Goal: Task Accomplishment & Management: Manage account settings

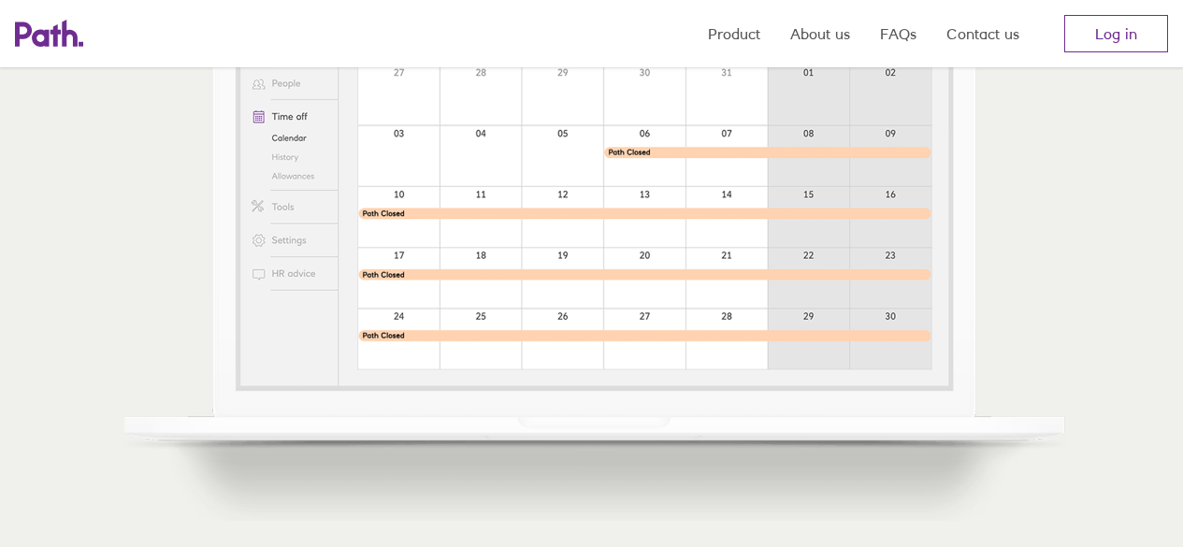
scroll to position [281, 0]
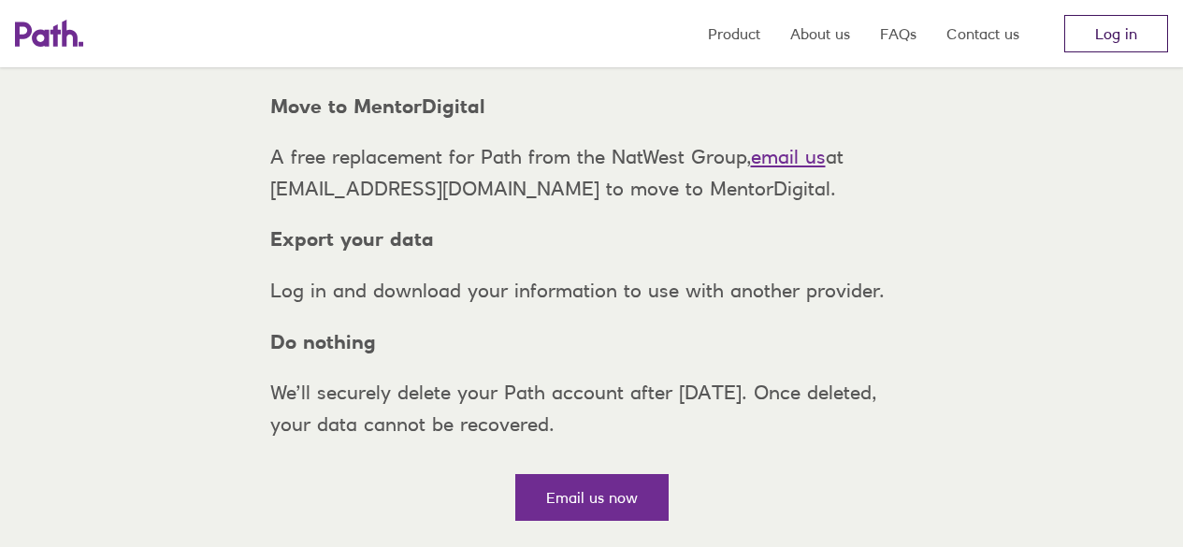
click at [1127, 38] on link "Log in" at bounding box center [1116, 33] width 104 height 37
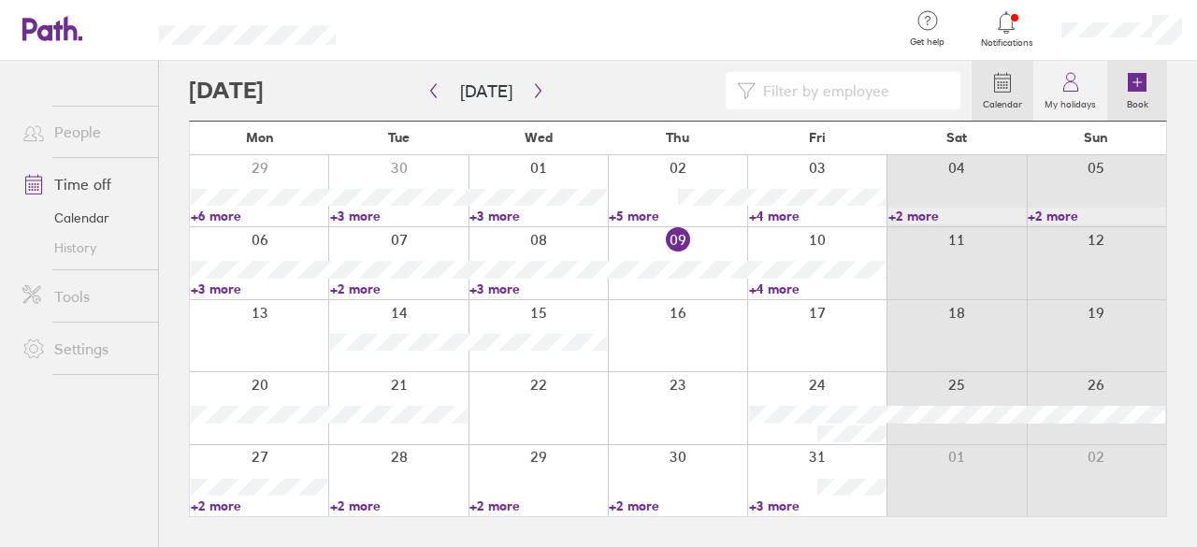
click at [1136, 102] on label "Book" at bounding box center [1138, 102] width 44 height 17
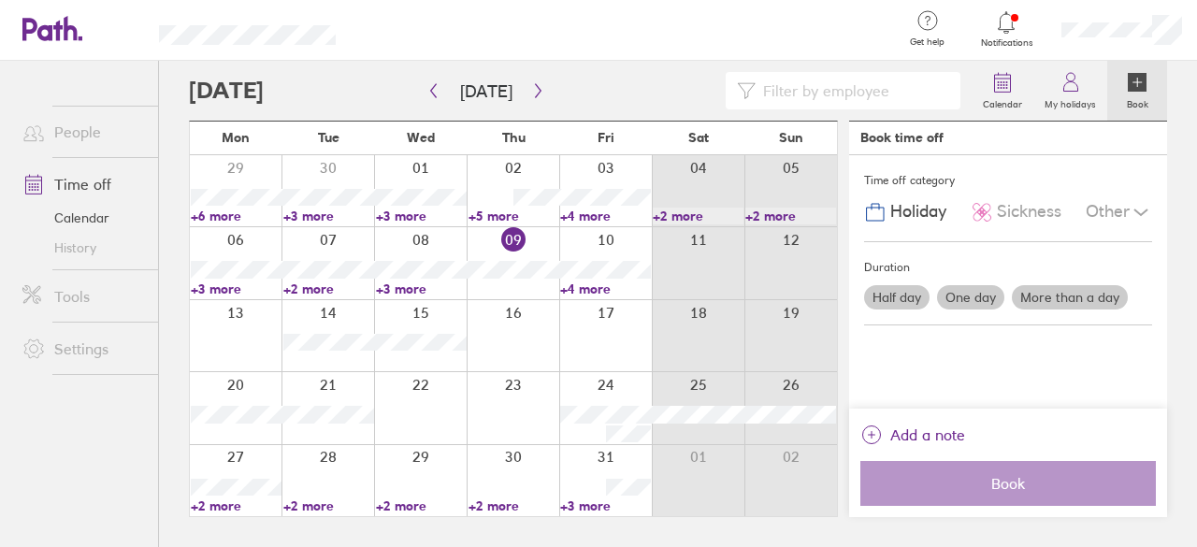
click at [601, 399] on div at bounding box center [605, 407] width 93 height 71
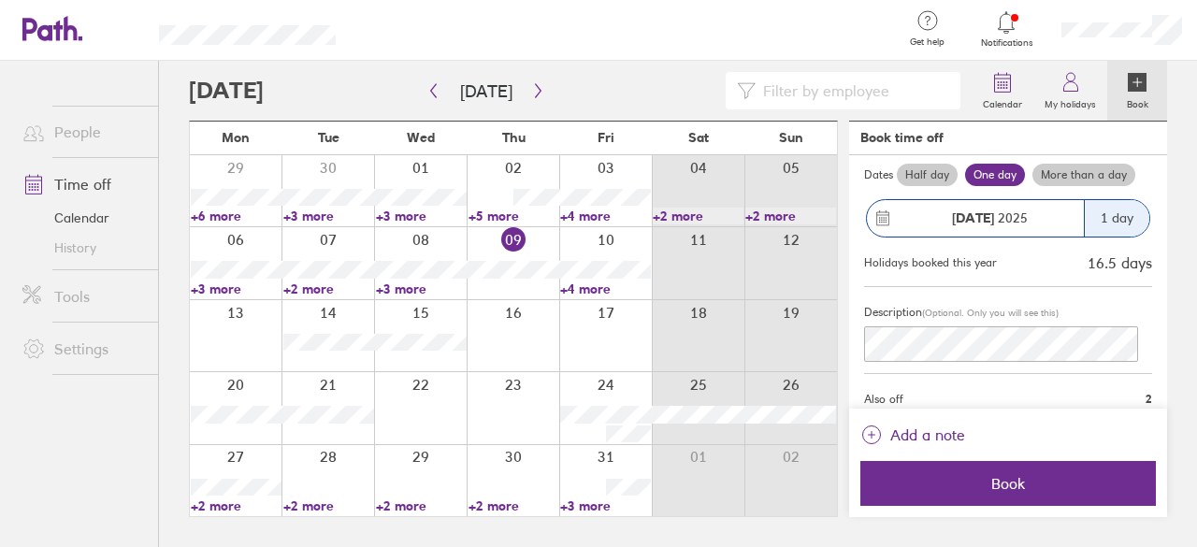
scroll to position [166, 0]
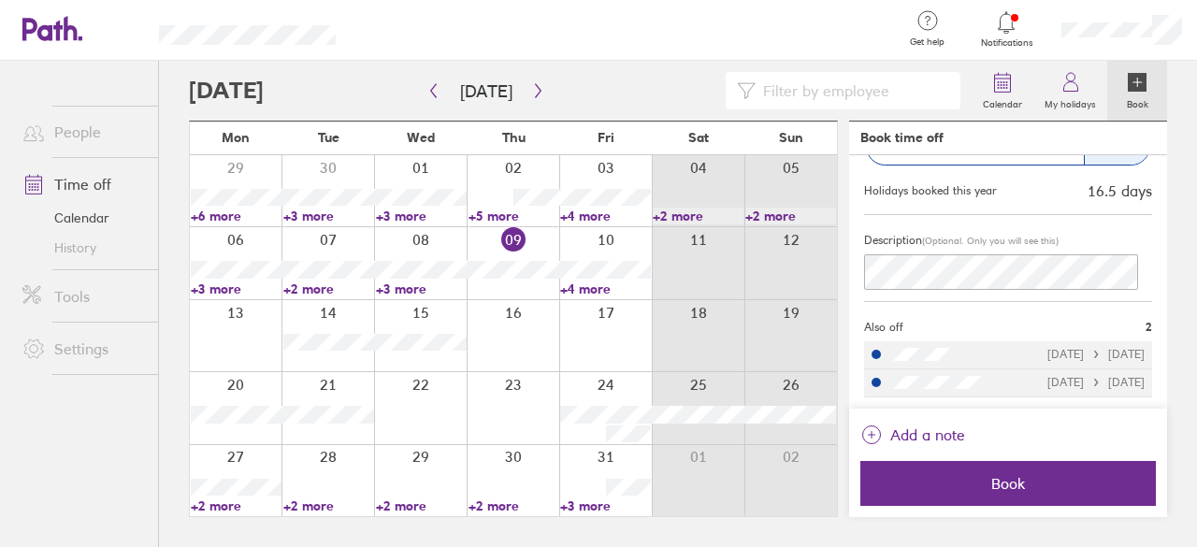
click at [1047, 354] on div "24/10/2025 27/10/2025" at bounding box center [1095, 354] width 97 height 13
click at [1107, 348] on div "24/10/2025 27/10/2025" at bounding box center [1095, 354] width 97 height 13
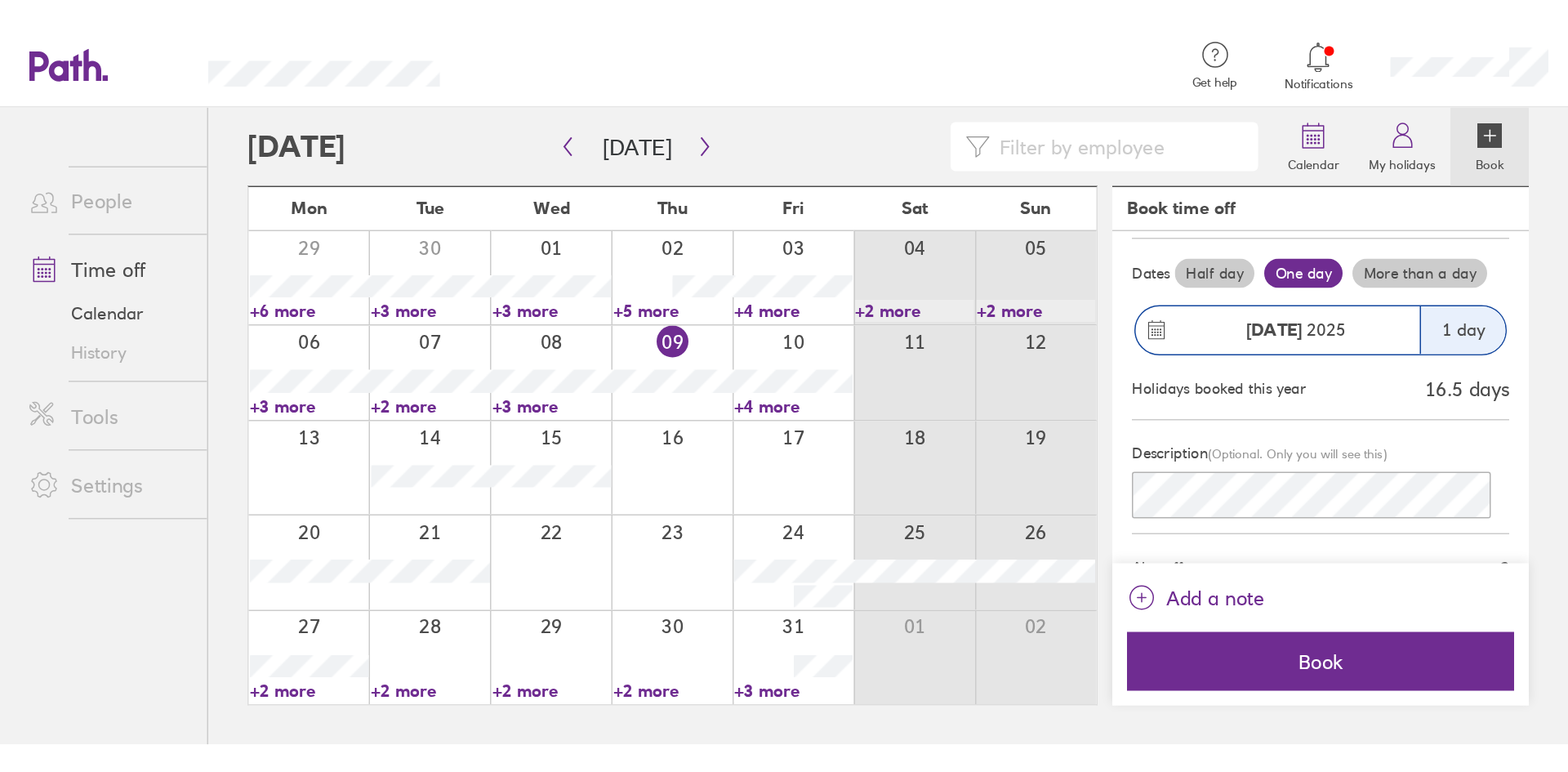
scroll to position [0, 0]
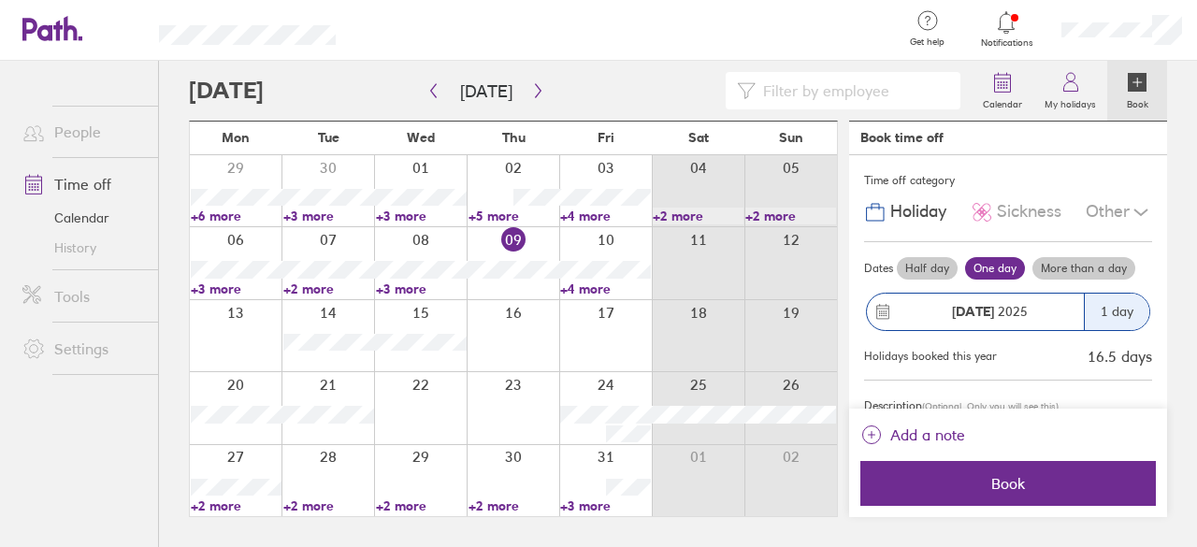
click at [1134, 213] on icon at bounding box center [1140, 212] width 13 height 6
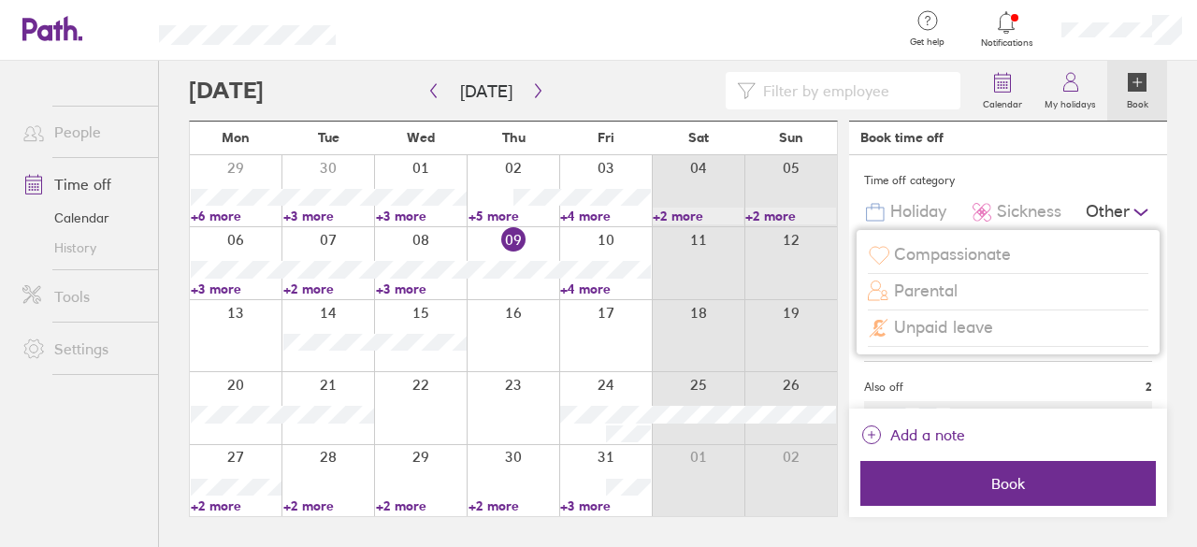
click at [1098, 171] on div "Time off category" at bounding box center [1008, 180] width 288 height 28
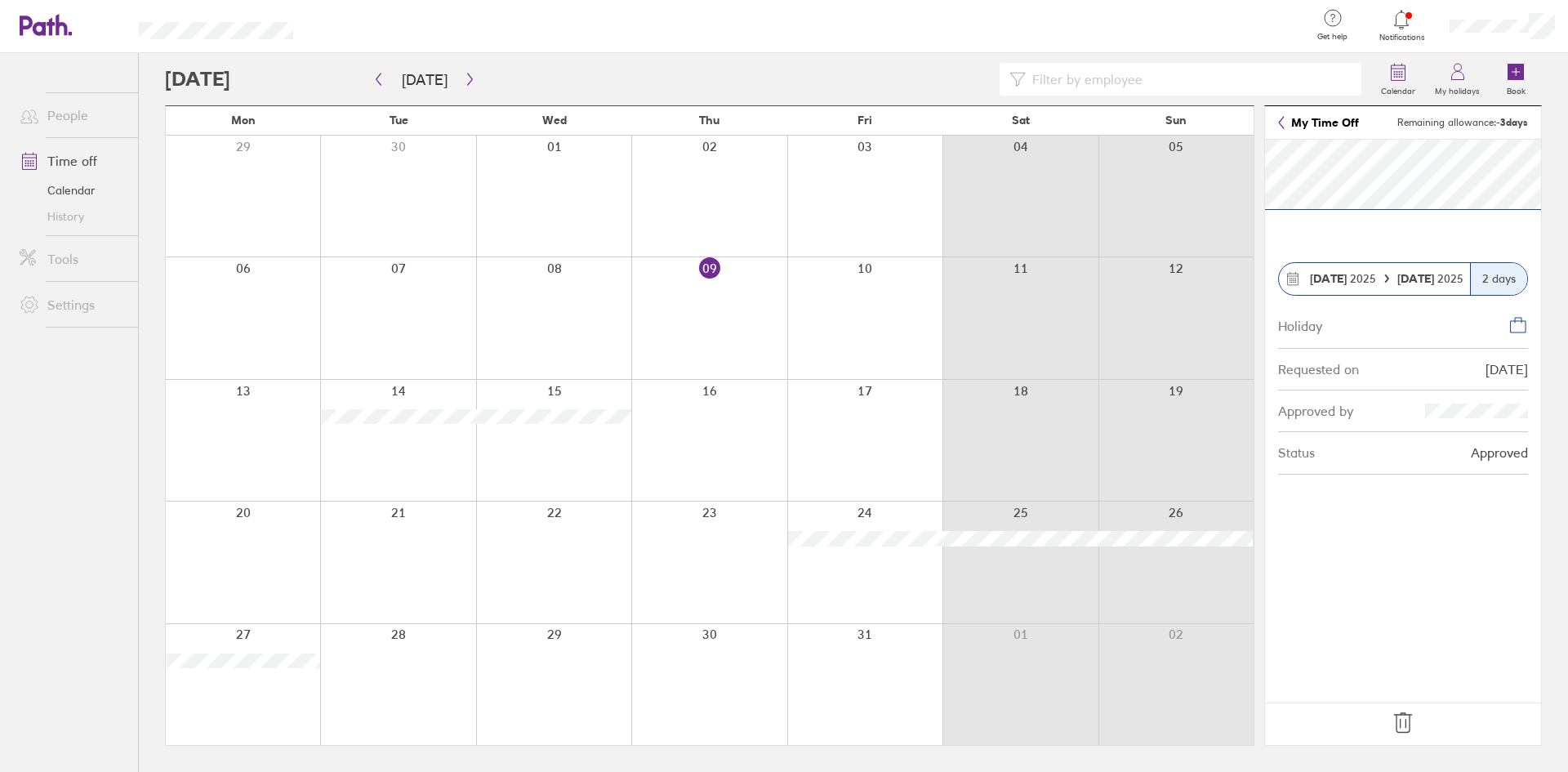
click at [1044, 477] on icon at bounding box center [1403, 723] width 26 height 26
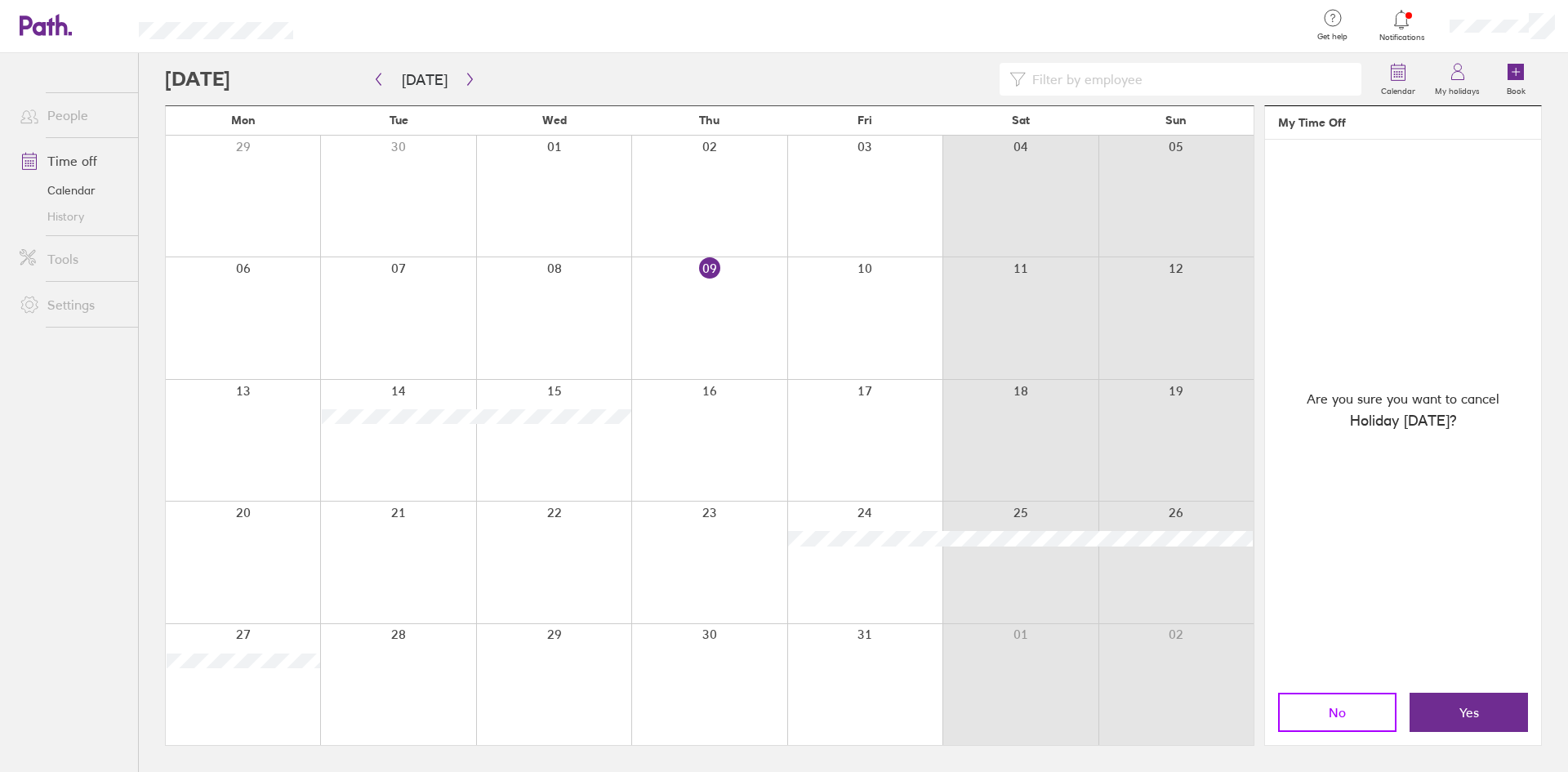
click at [1044, 477] on button "No" at bounding box center [1338, 712] width 119 height 39
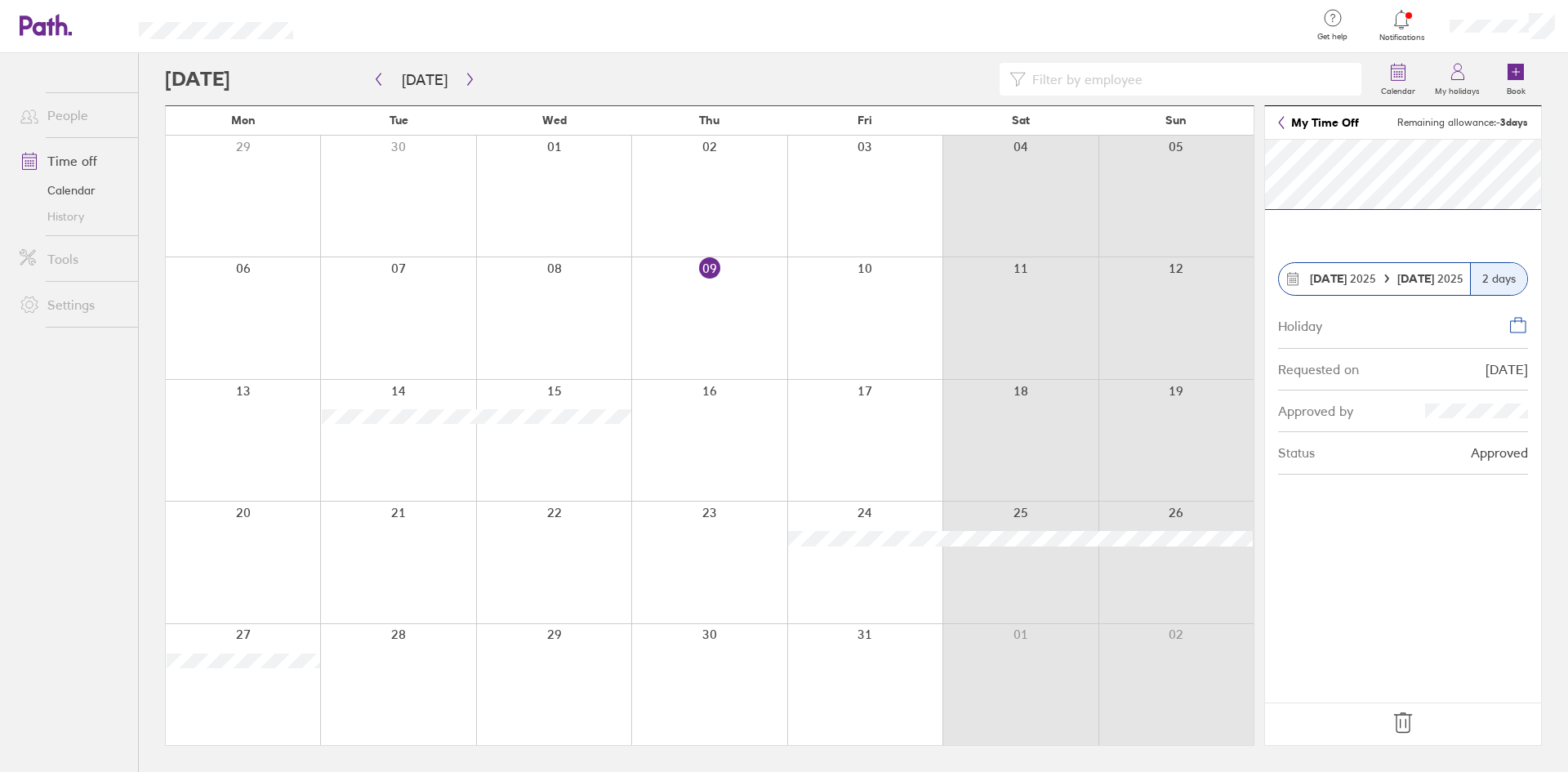
click at [1044, 477] on icon at bounding box center [1403, 723] width 26 height 26
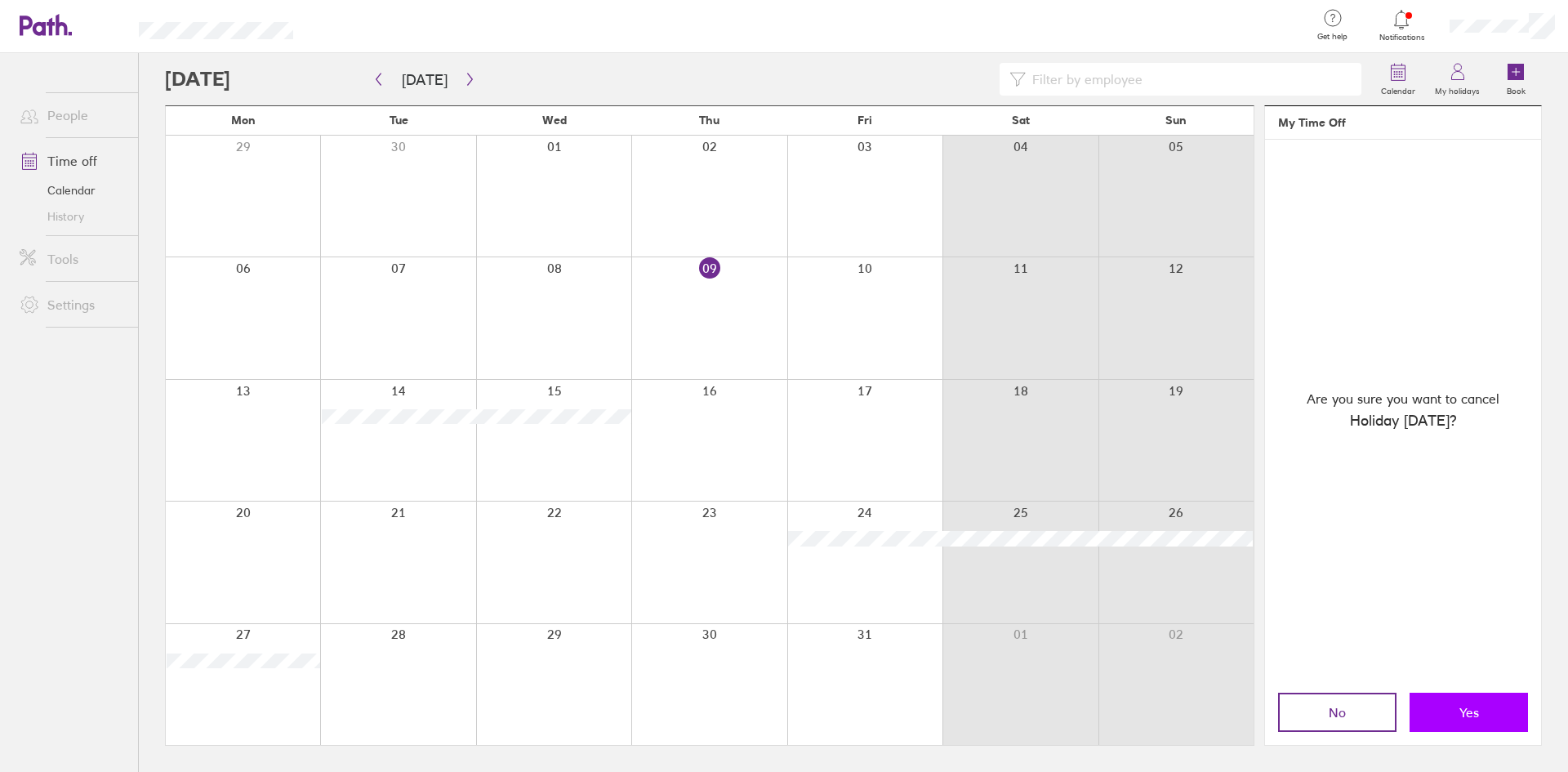
click at [1044, 477] on button "Yes" at bounding box center [1468, 712] width 119 height 39
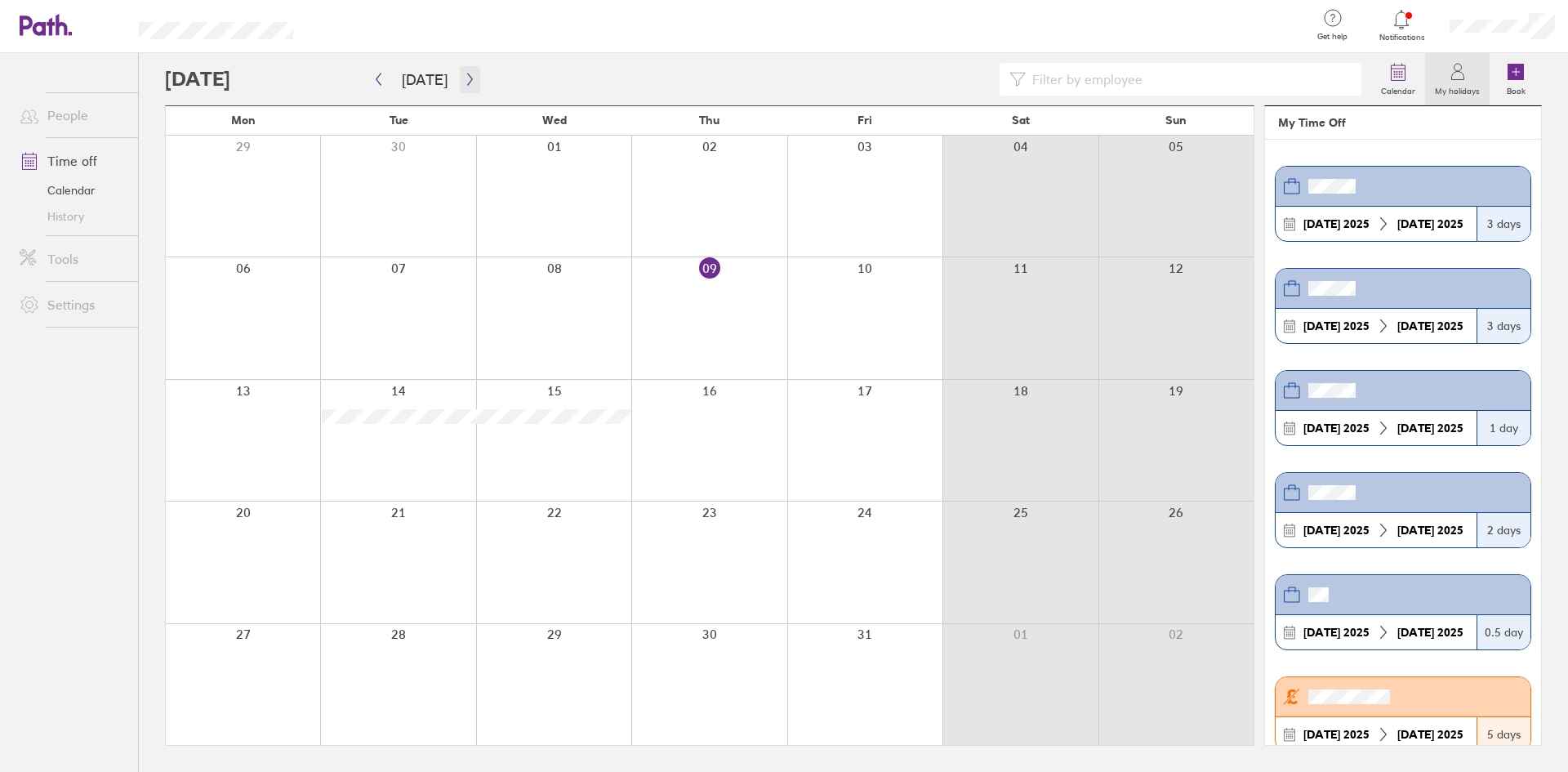
click at [464, 81] on icon "button" at bounding box center [470, 79] width 12 height 13
click at [262, 477] on div at bounding box center [243, 562] width 155 height 121
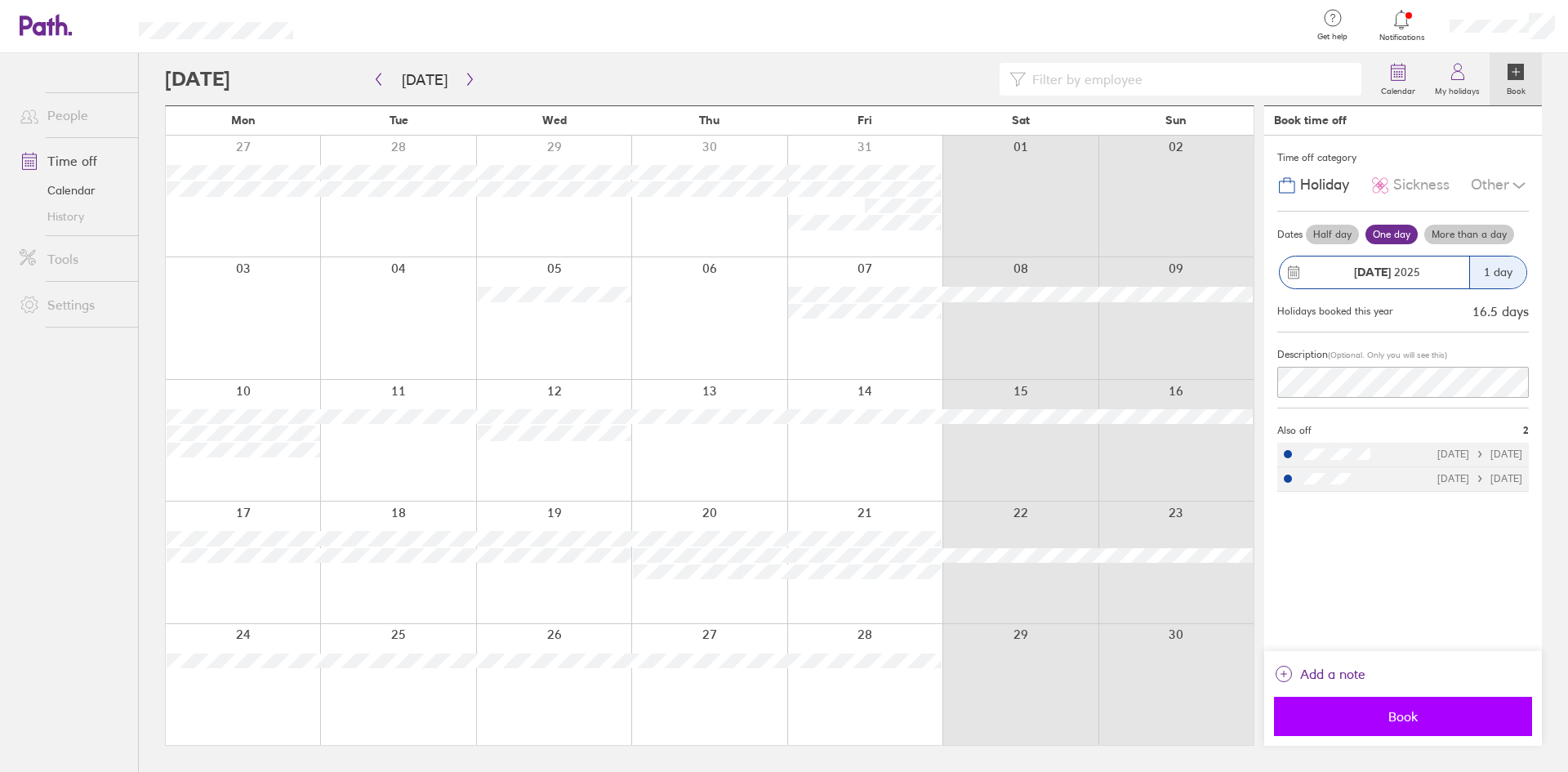
click at [1044, 477] on button "Book" at bounding box center [1403, 716] width 258 height 39
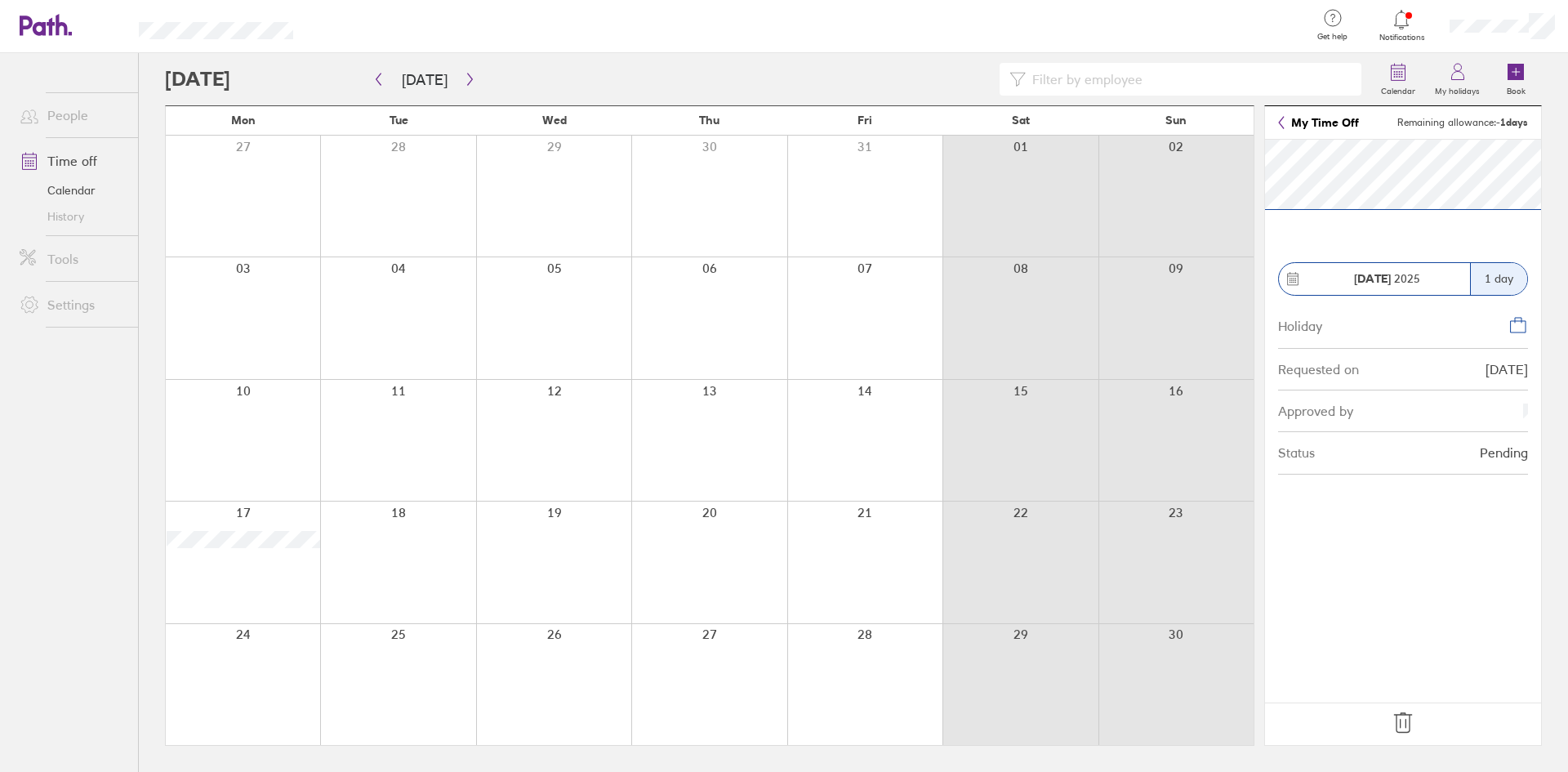
click at [1044, 477] on icon at bounding box center [1402, 722] width 17 height 19
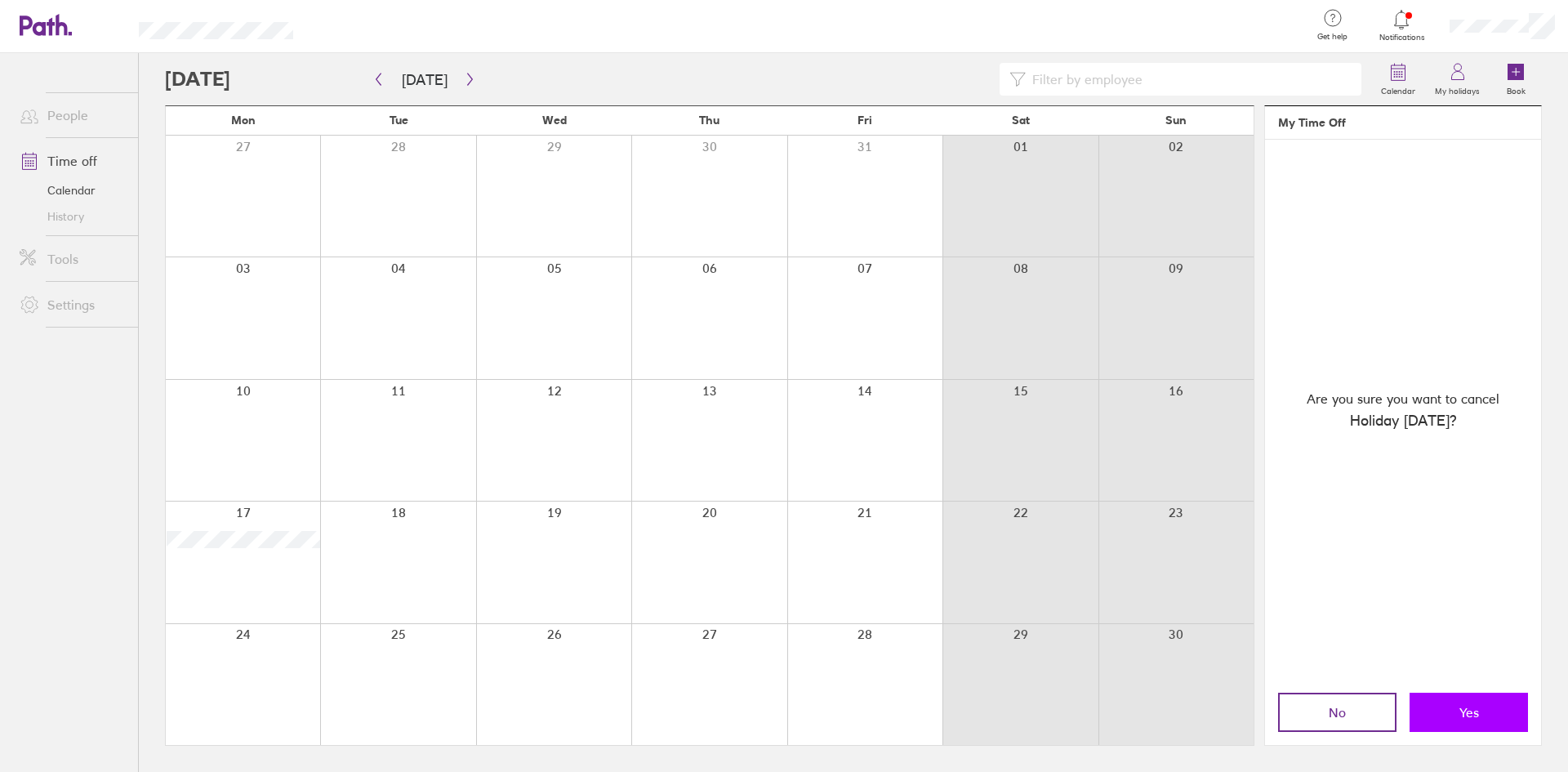
click at [1044, 477] on button "Yes" at bounding box center [1468, 712] width 119 height 39
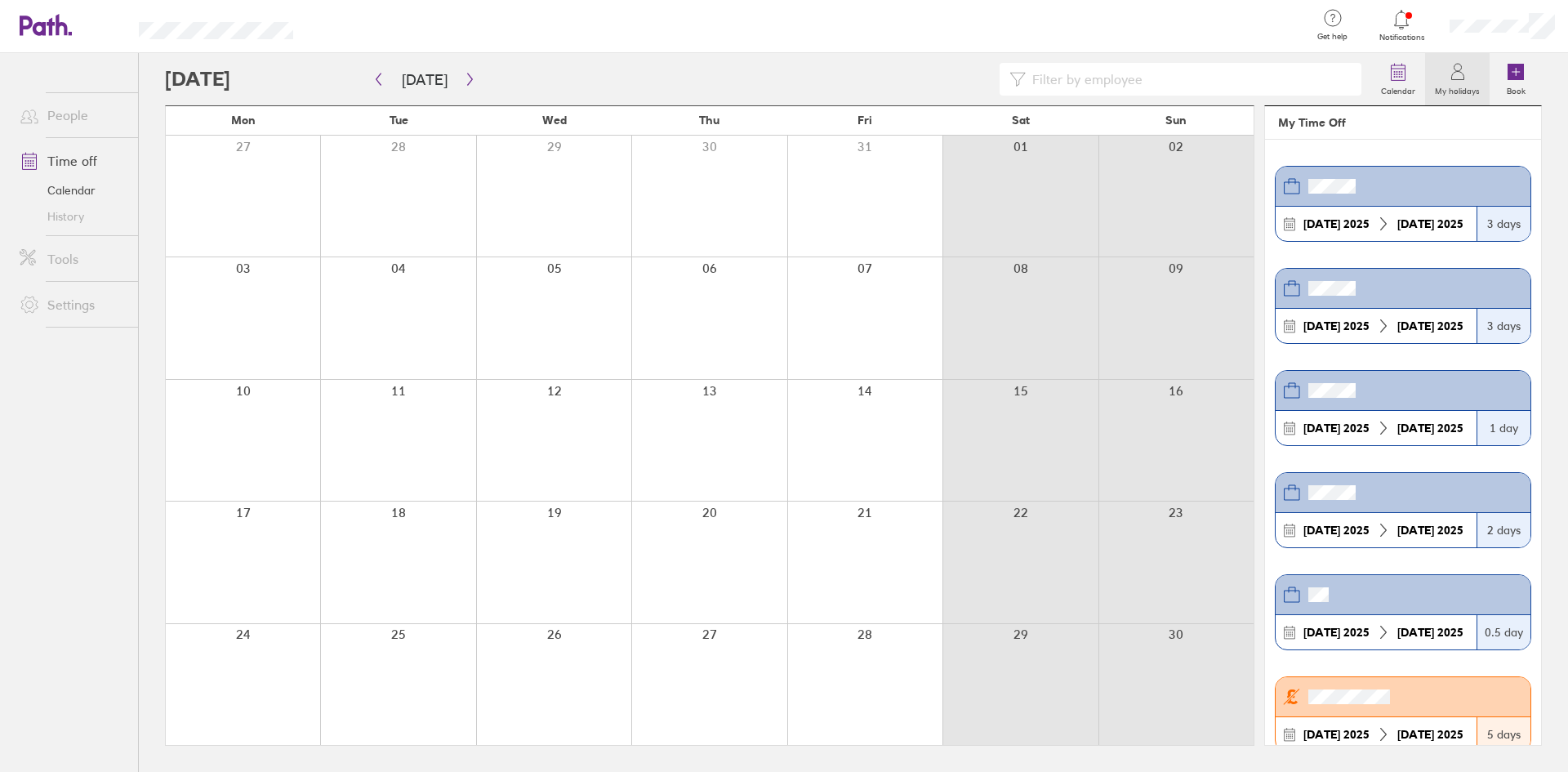
click at [245, 477] on div at bounding box center [243, 562] width 155 height 121
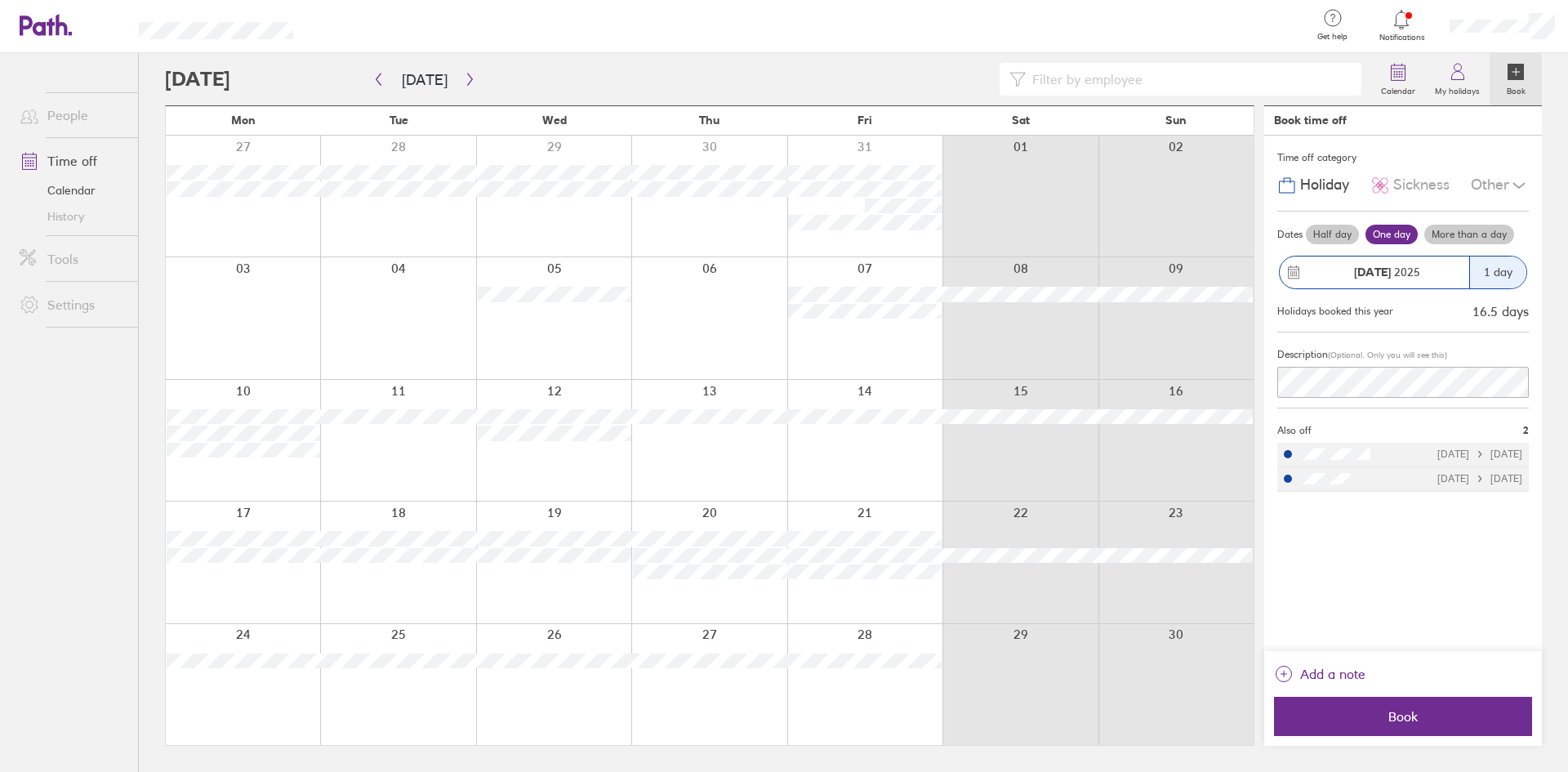
click at [1044, 231] on label "More than a day" at bounding box center [1468, 234] width 90 height 19
click at [0, 0] on input "More than a day" at bounding box center [0, 0] width 0 height 0
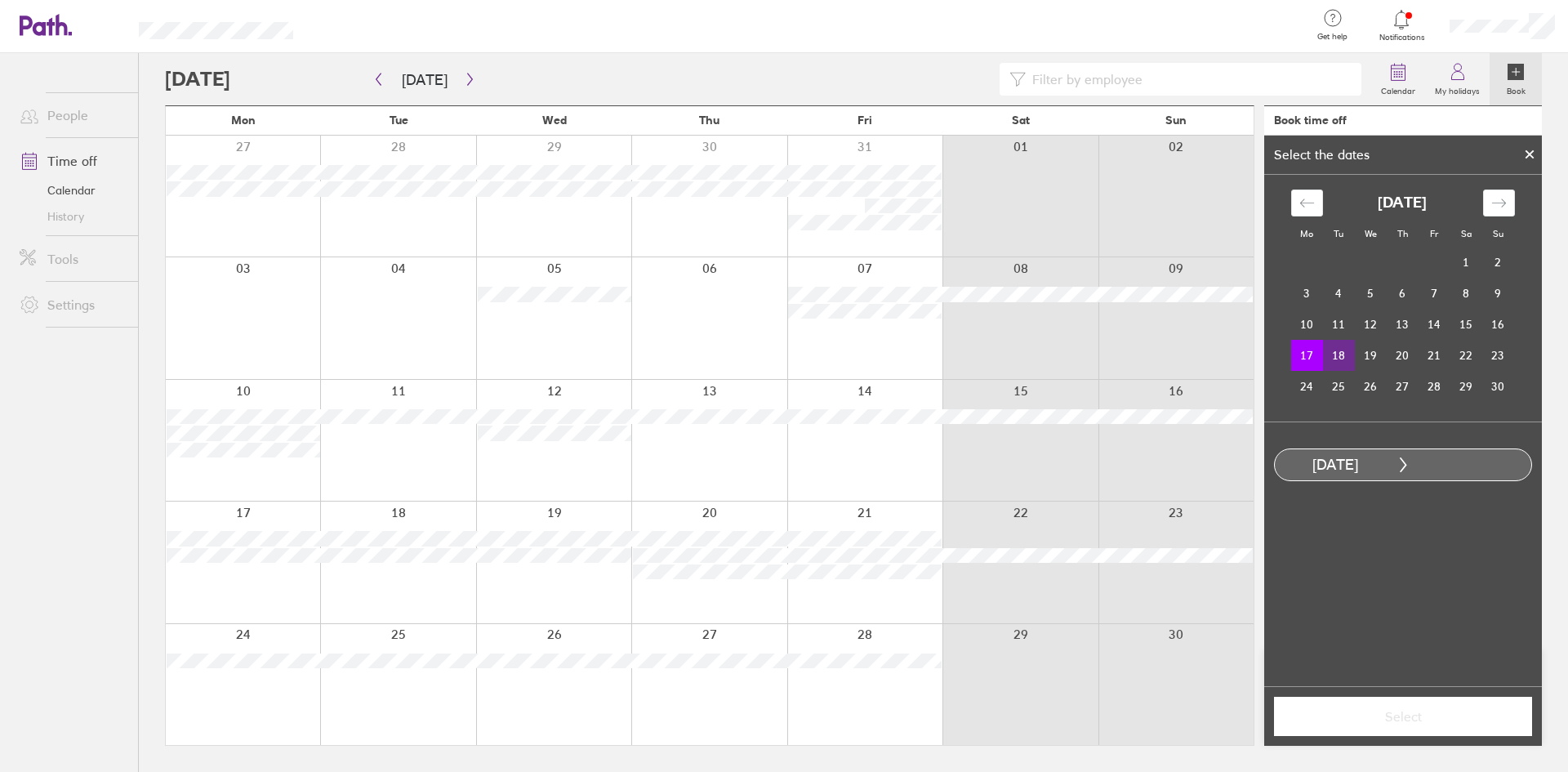
click at [1044, 349] on td "18" at bounding box center [1338, 355] width 31 height 31
click at [1044, 477] on span "Select" at bounding box center [1402, 716] width 235 height 15
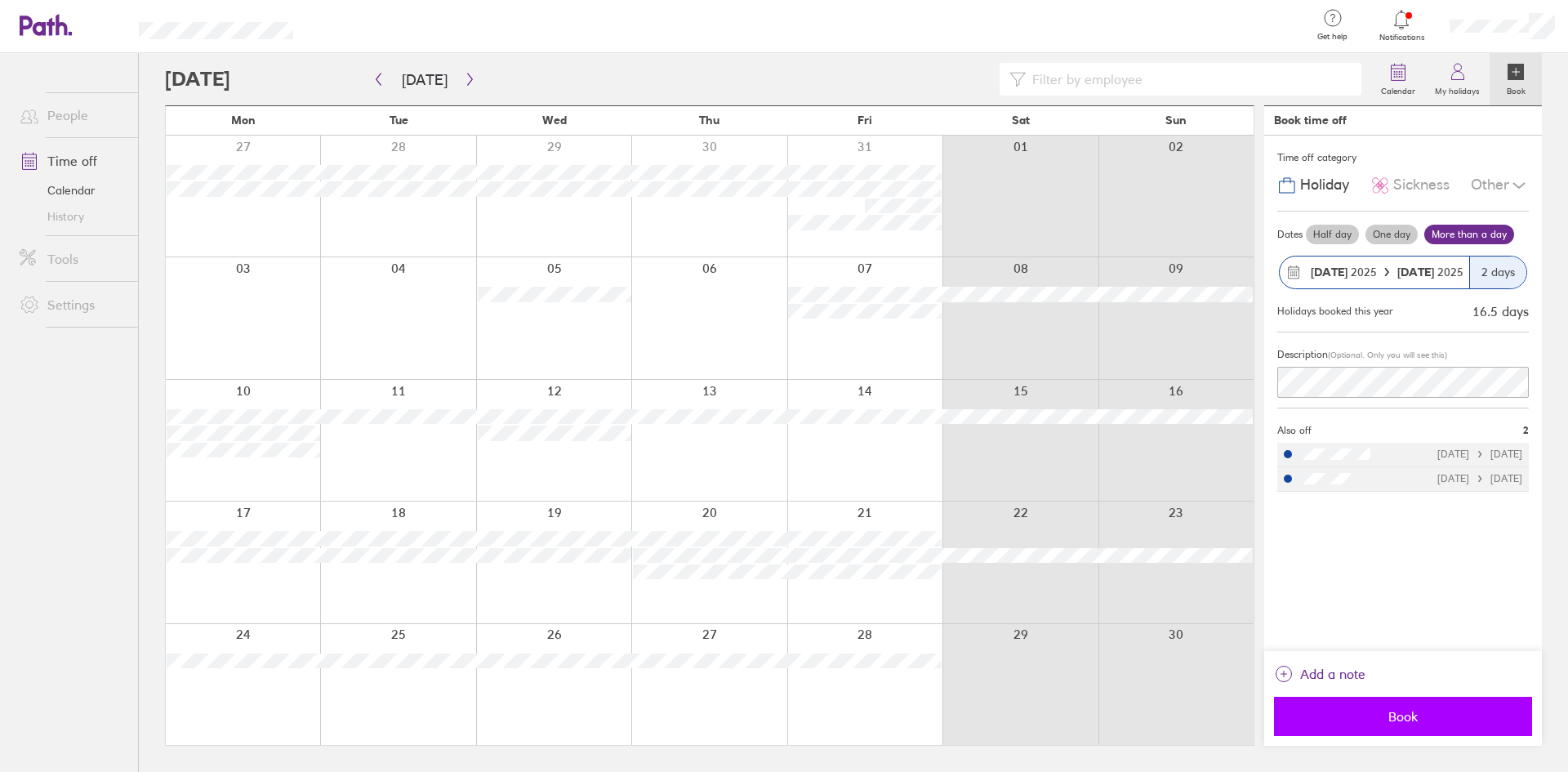
click at [1044, 477] on span "Book" at bounding box center [1402, 716] width 235 height 15
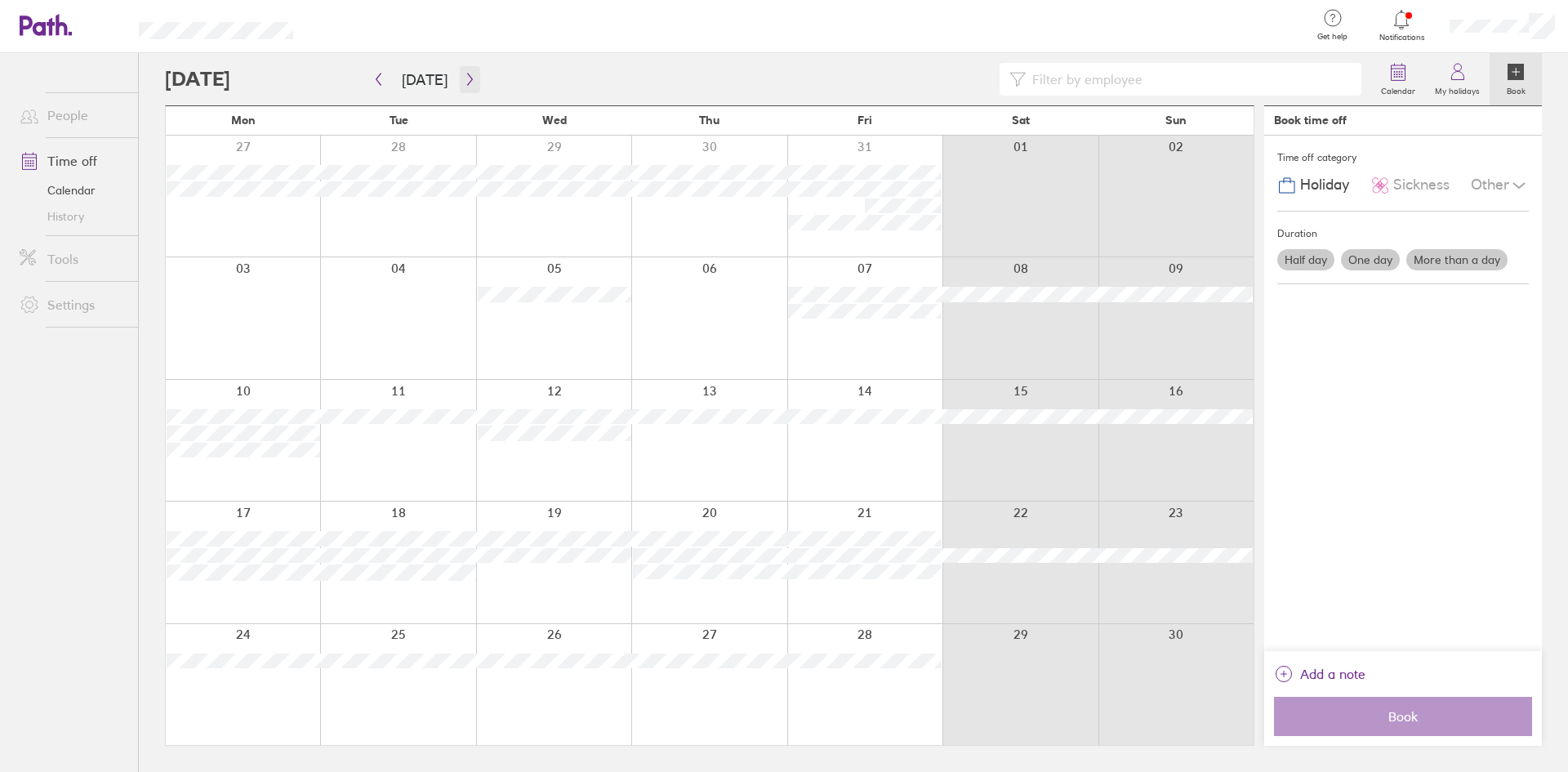
click at [464, 85] on icon "button" at bounding box center [470, 79] width 12 height 13
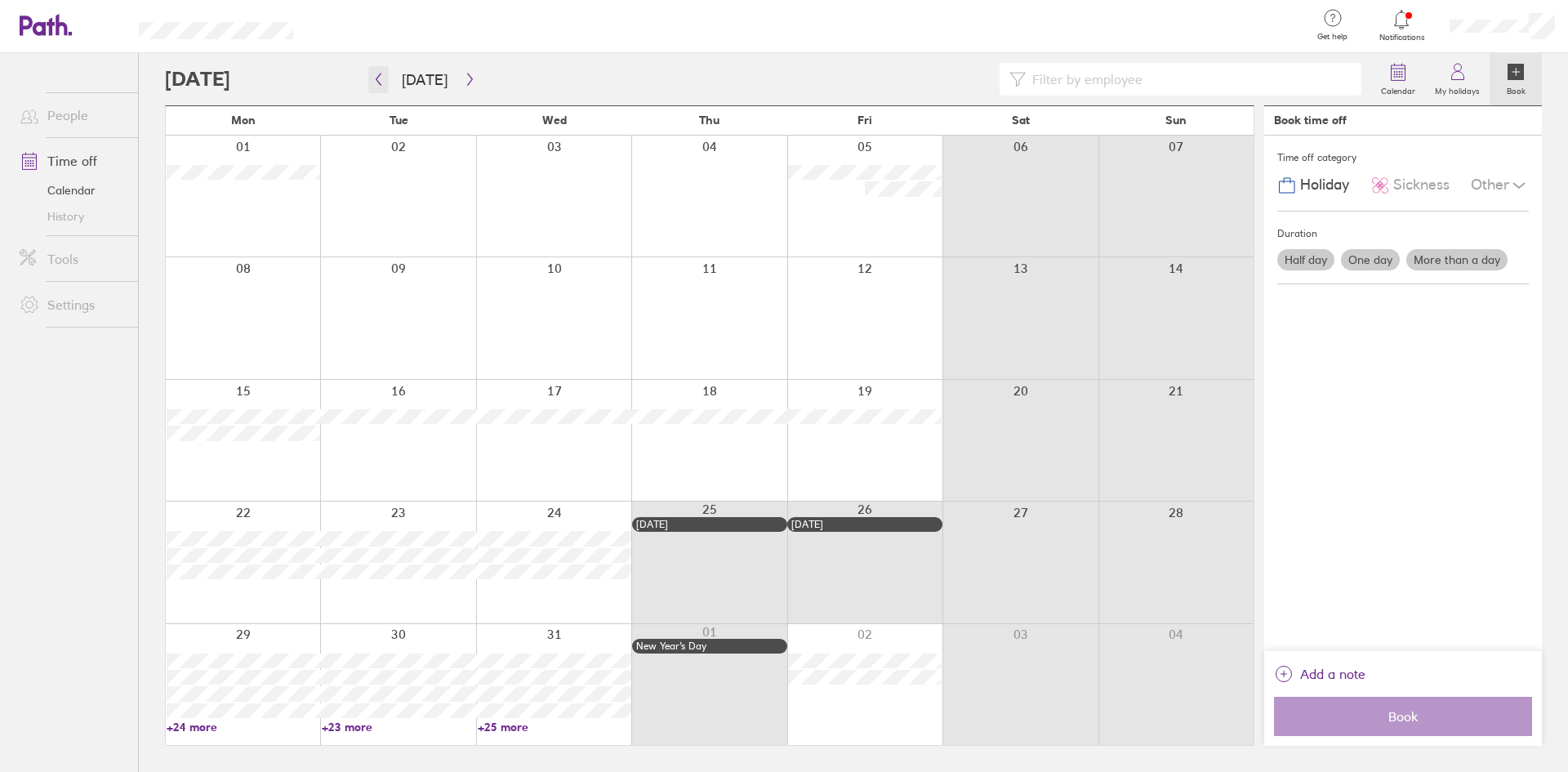
click at [384, 80] on icon "button" at bounding box center [378, 79] width 12 height 13
